Goal: Task Accomplishment & Management: Manage account settings

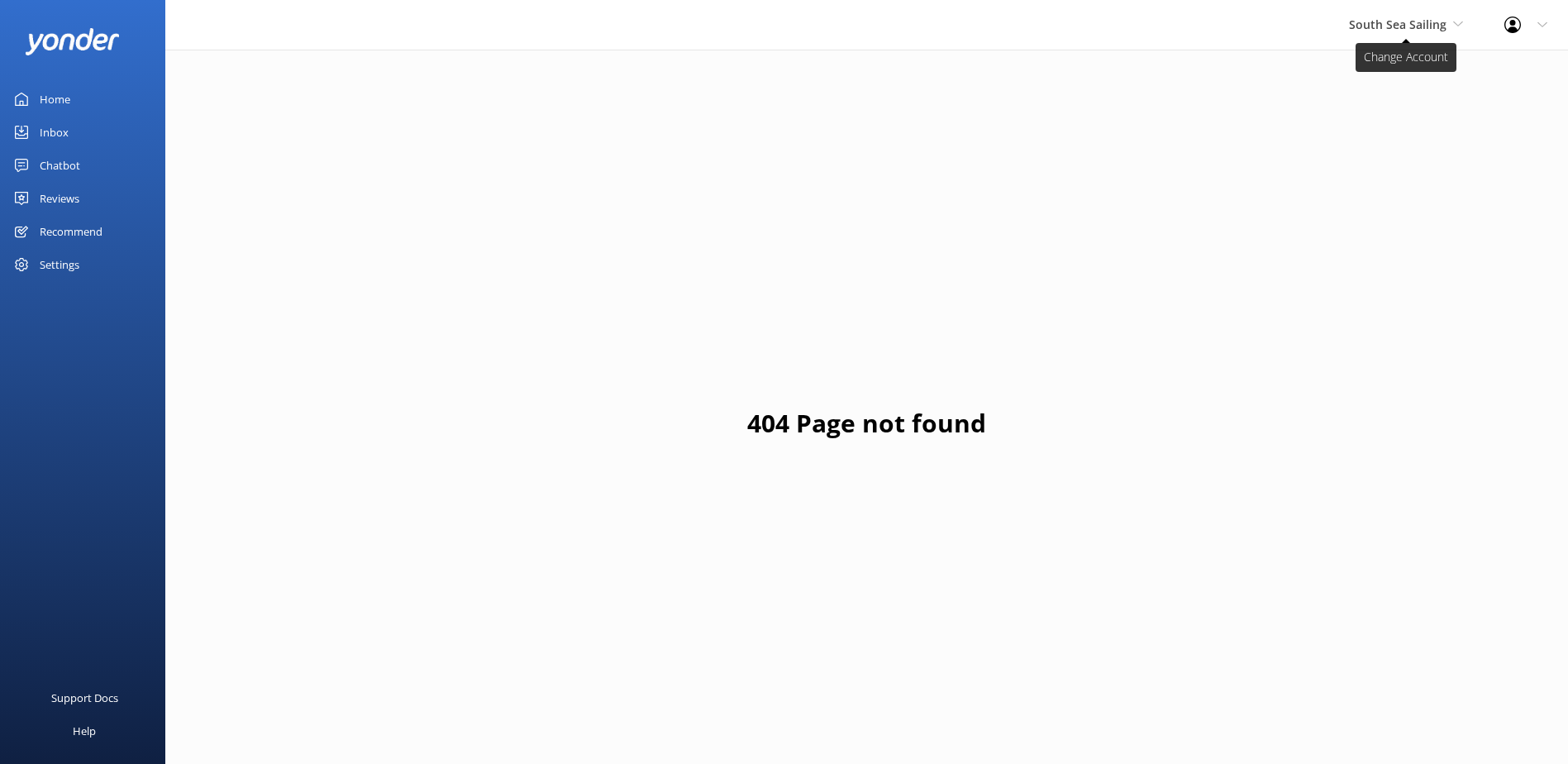
click at [1408, 20] on span "South Sea Sailing" at bounding box center [1397, 24] width 98 height 16
click at [1373, 71] on link "South Sea Sailing" at bounding box center [1410, 69] width 165 height 40
